Goal: Navigation & Orientation: Find specific page/section

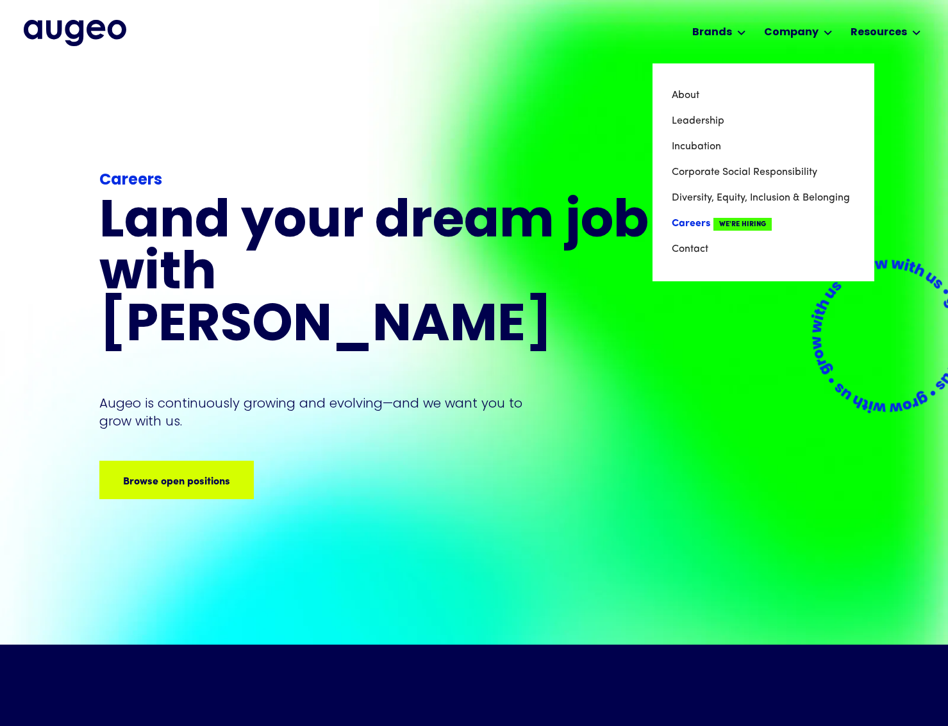
click at [691, 224] on link "Careers We're Hiring" at bounding box center [762, 224] width 183 height 26
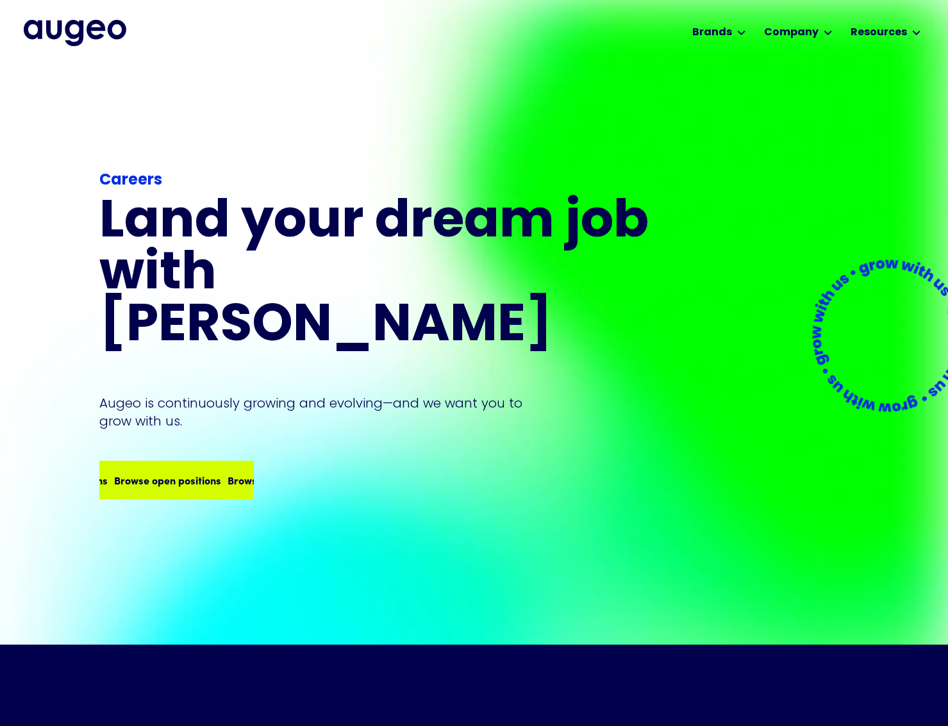
click at [201, 472] on div "Browse open positions" at bounding box center [182, 479] width 107 height 15
